Goal: Task Accomplishment & Management: Complete application form

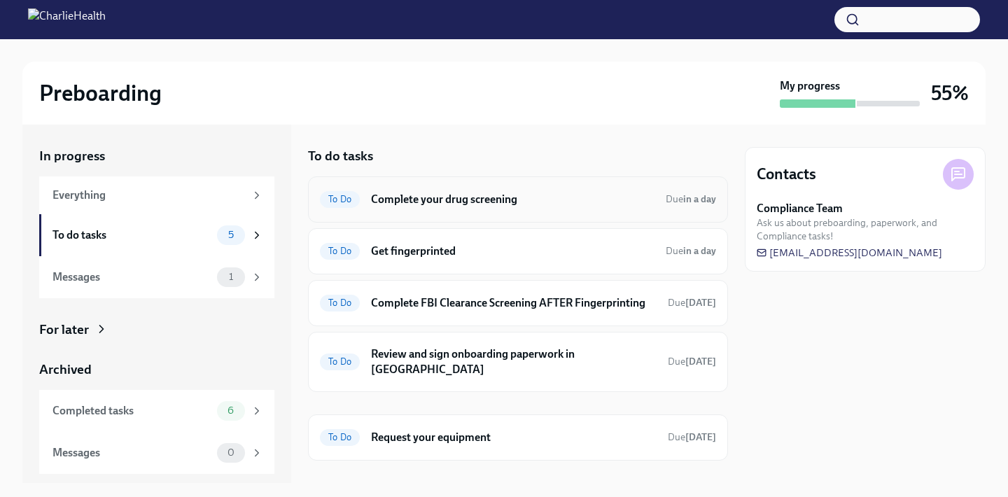
click at [455, 202] on h6 "Complete your drug screening" at bounding box center [512, 199] width 283 height 15
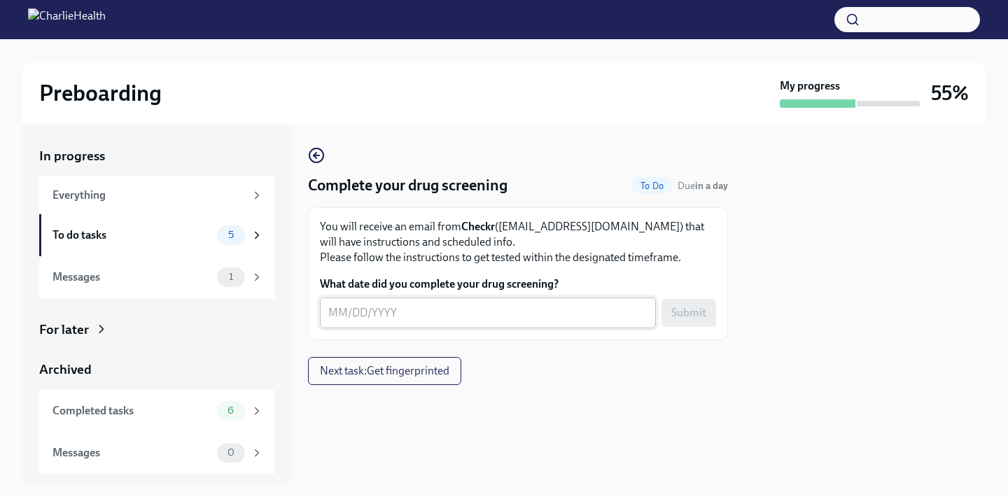
click at [452, 319] on textarea "What date did you complete your drug screening?" at bounding box center [487, 312] width 319 height 17
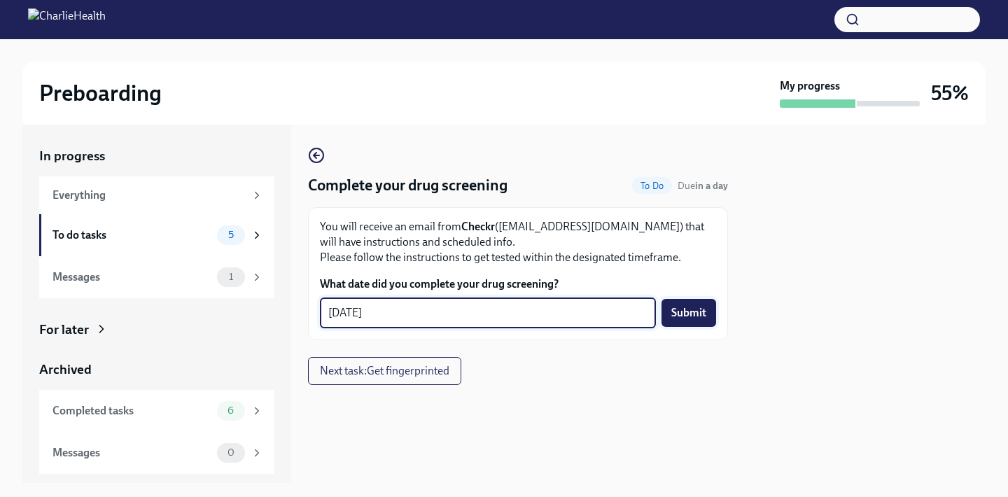
type textarea "09/02/25"
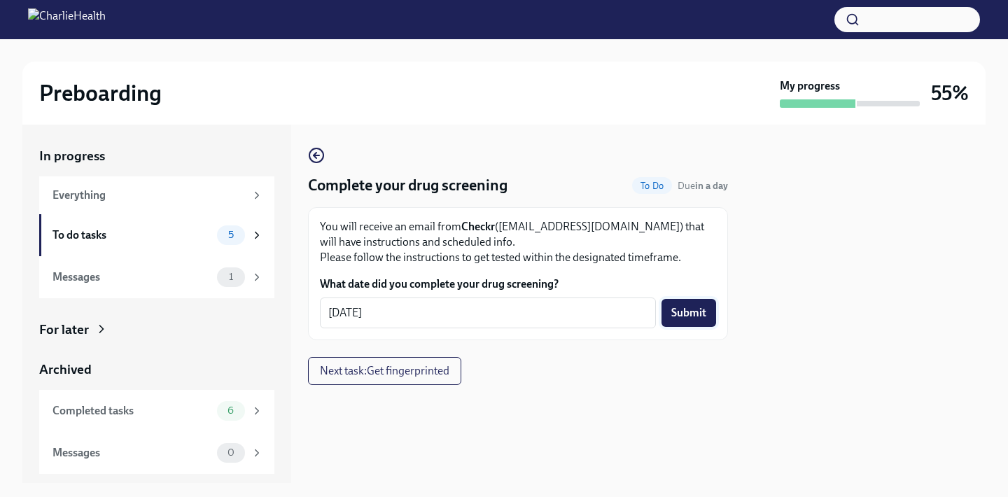
click at [692, 316] on span "Submit" at bounding box center [688, 313] width 35 height 14
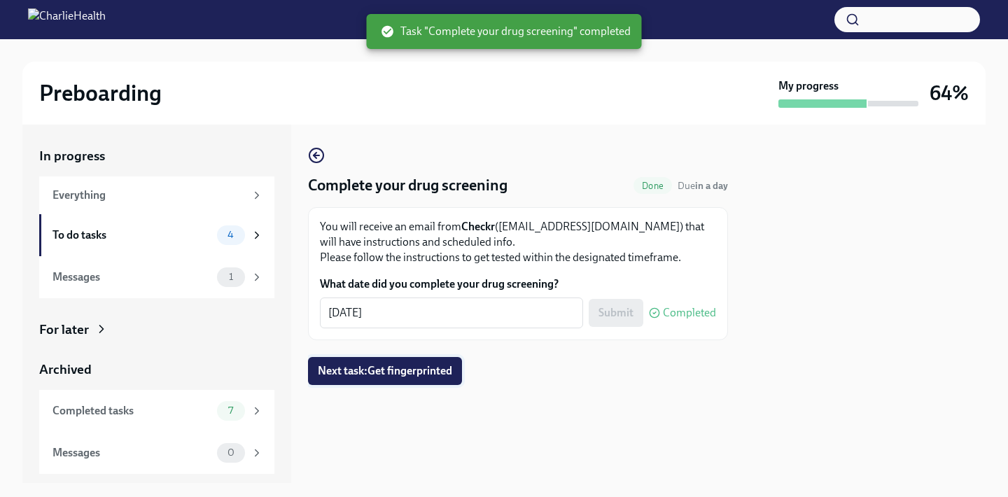
click at [357, 381] on button "Next task : Get fingerprinted" at bounding box center [385, 371] width 154 height 28
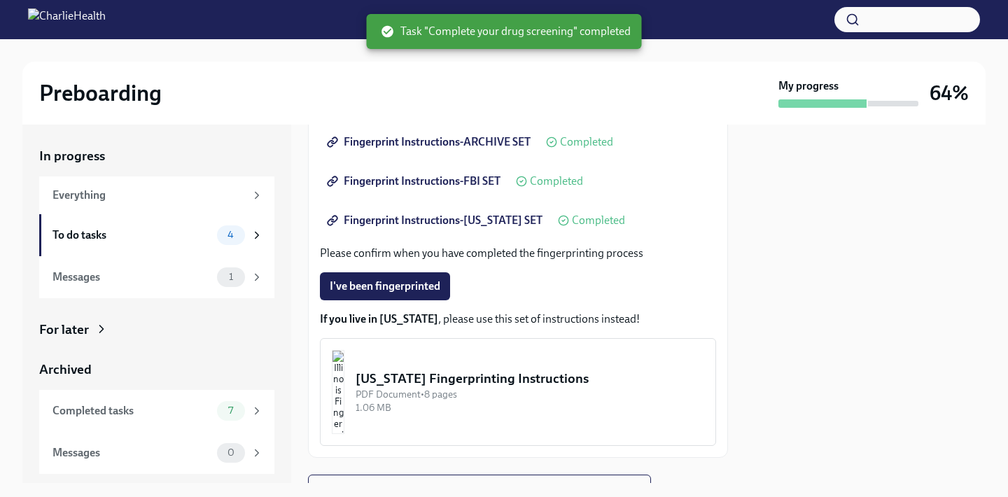
scroll to position [291, 0]
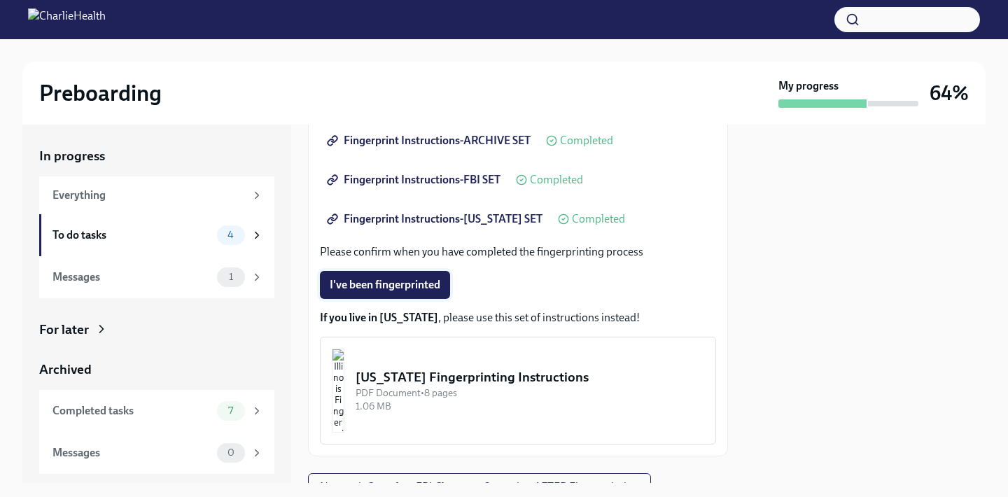
click at [416, 287] on span "I've been fingerprinted" at bounding box center [385, 285] width 111 height 14
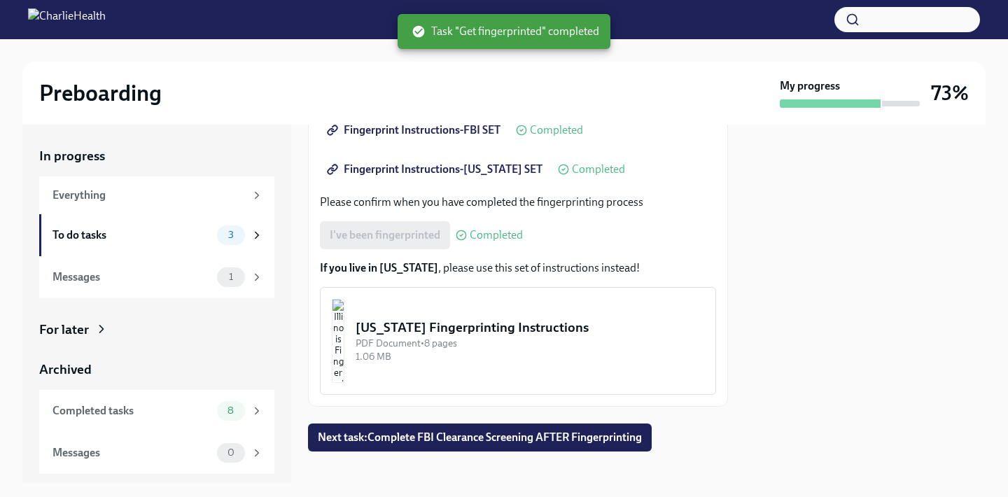
scroll to position [354, 0]
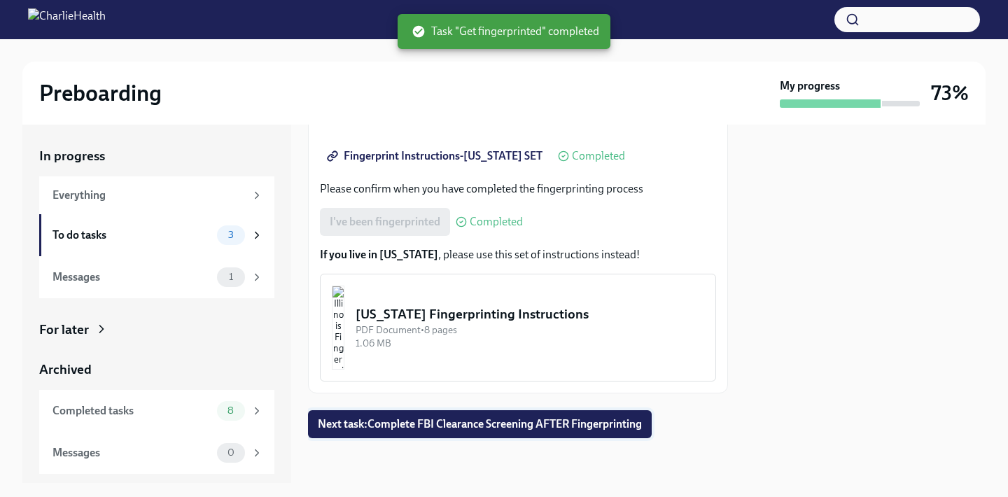
click at [512, 422] on span "Next task : Complete FBI Clearance Screening AFTER Fingerprinting" at bounding box center [480, 424] width 324 height 14
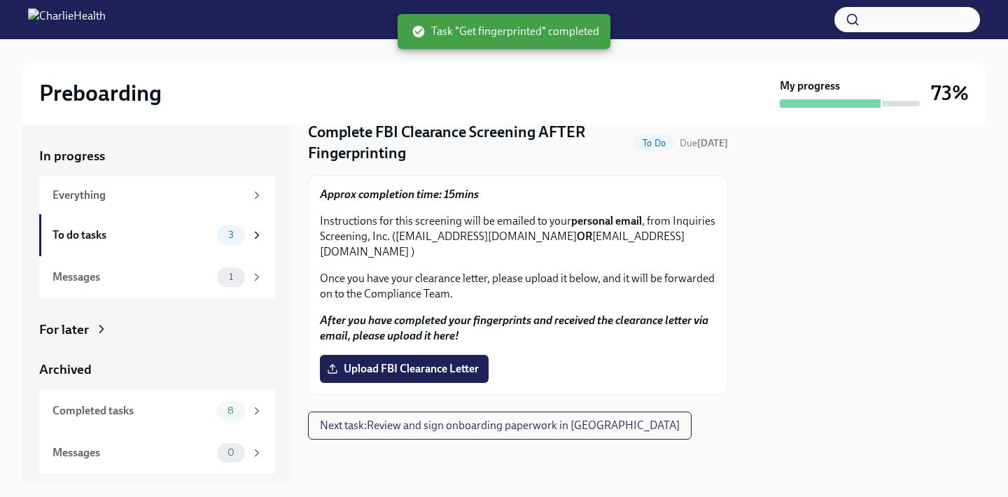
scroll to position [55, 0]
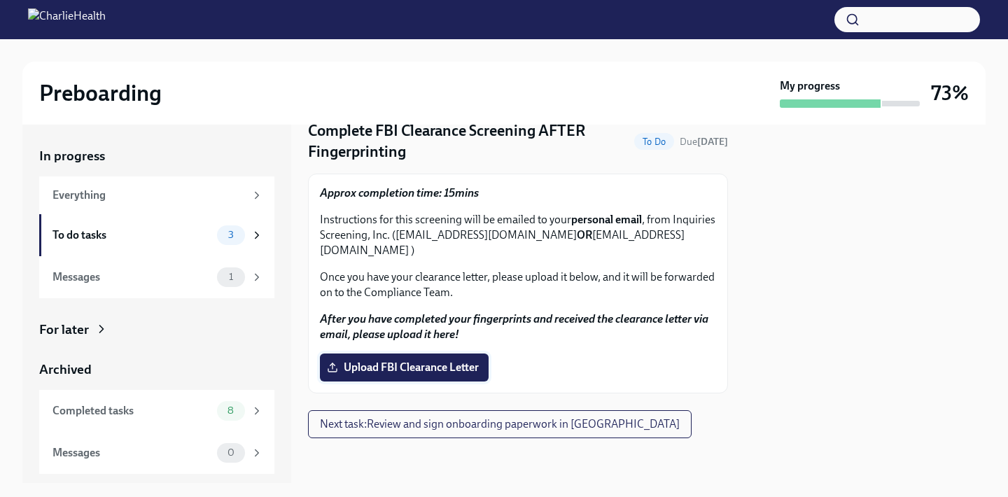
click at [467, 368] on span "Upload FBI Clearance Letter" at bounding box center [404, 367] width 149 height 14
click at [0, 0] on input "Upload FBI Clearance Letter" at bounding box center [0, 0] width 0 height 0
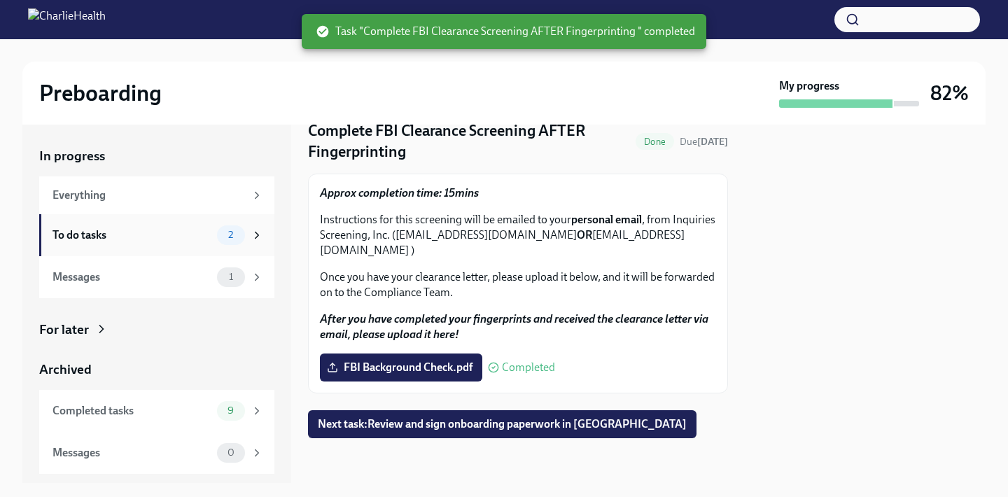
click at [227, 232] on span "2" at bounding box center [231, 235] width 22 height 10
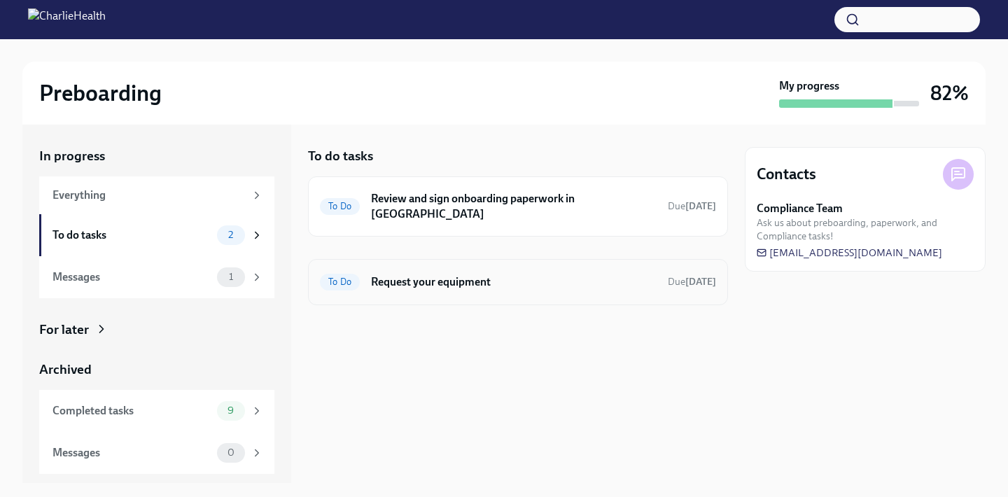
click at [541, 274] on h6 "Request your equipment" at bounding box center [514, 281] width 286 height 15
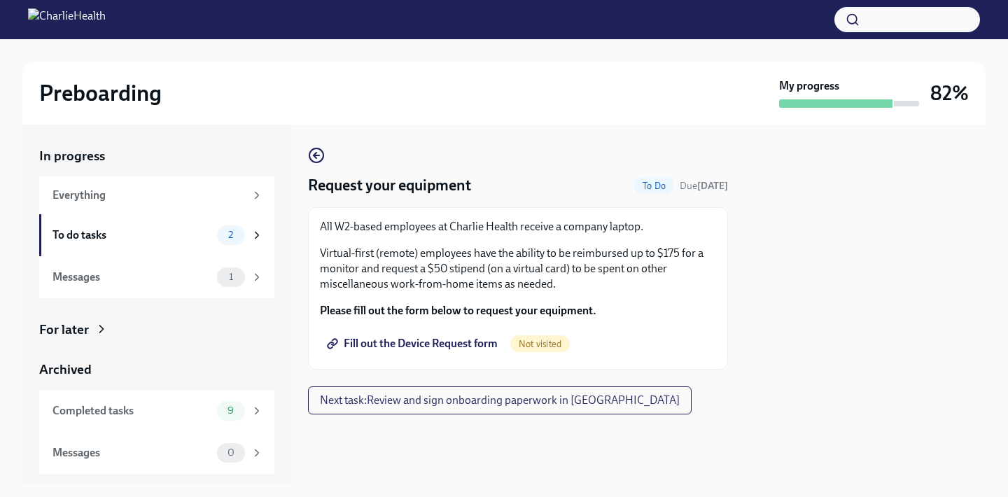
click at [484, 344] on span "Fill out the Device Request form" at bounding box center [414, 344] width 168 height 14
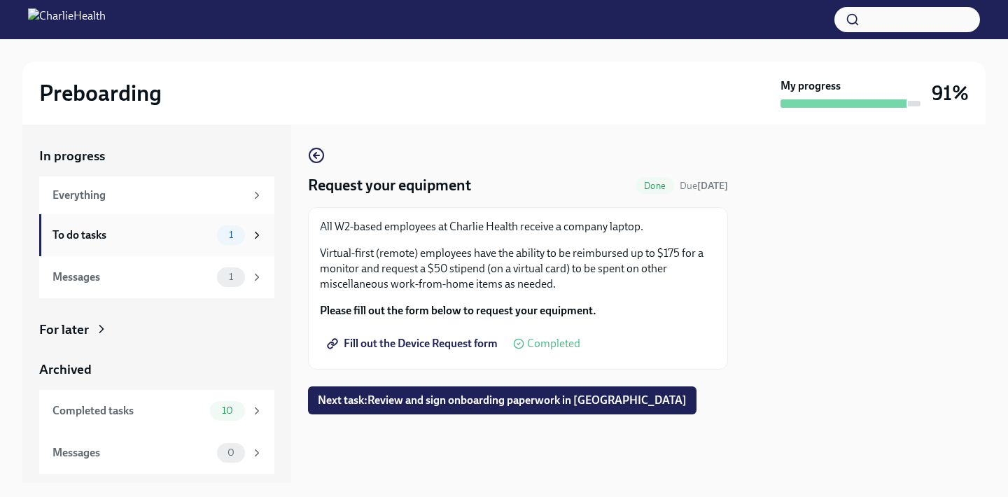
click at [239, 238] on span "1" at bounding box center [230, 235] width 21 height 10
